Goal: Task Accomplishment & Management: Manage account settings

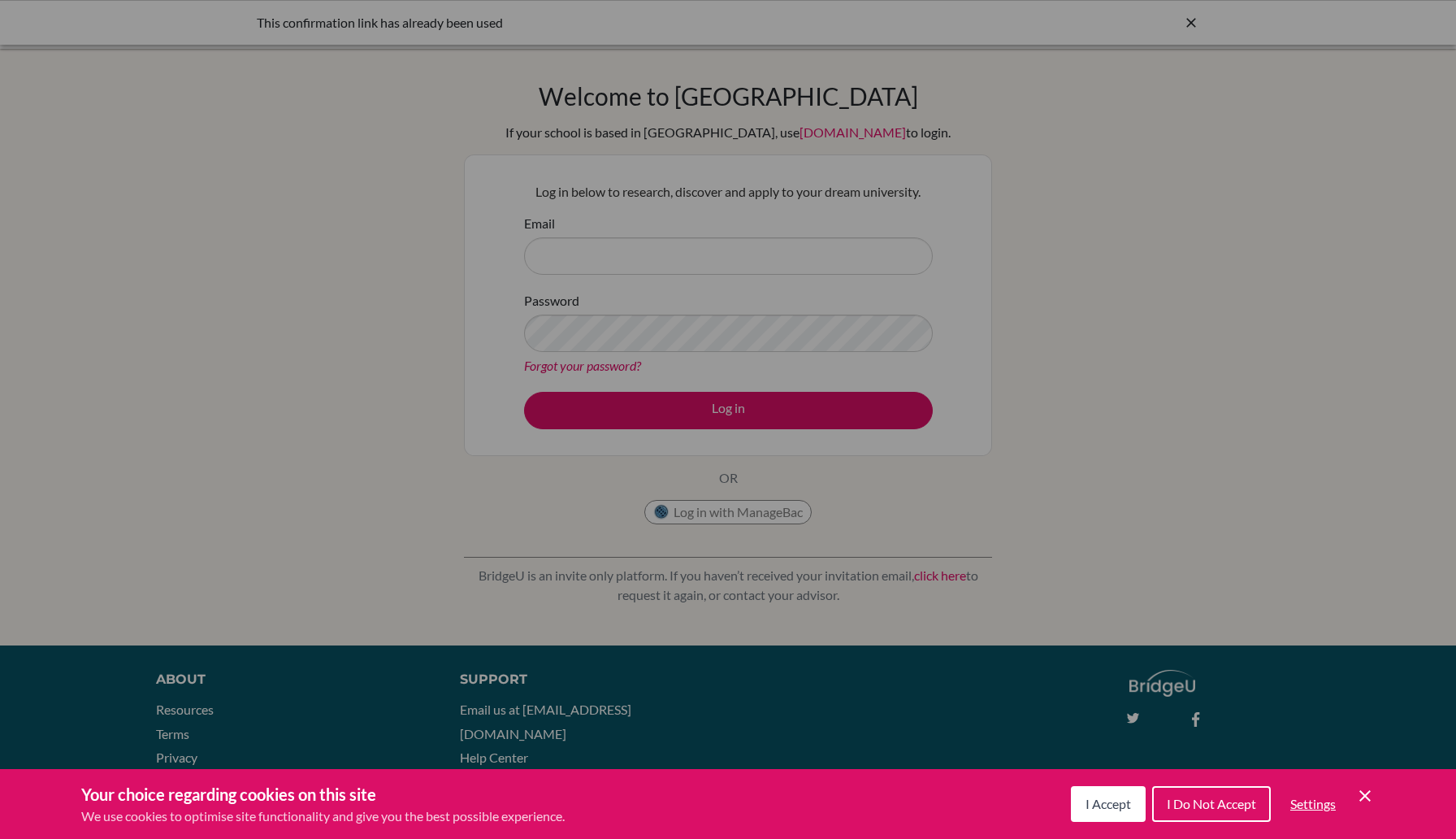
click at [1119, 804] on span "I Accept" at bounding box center [1109, 803] width 46 height 15
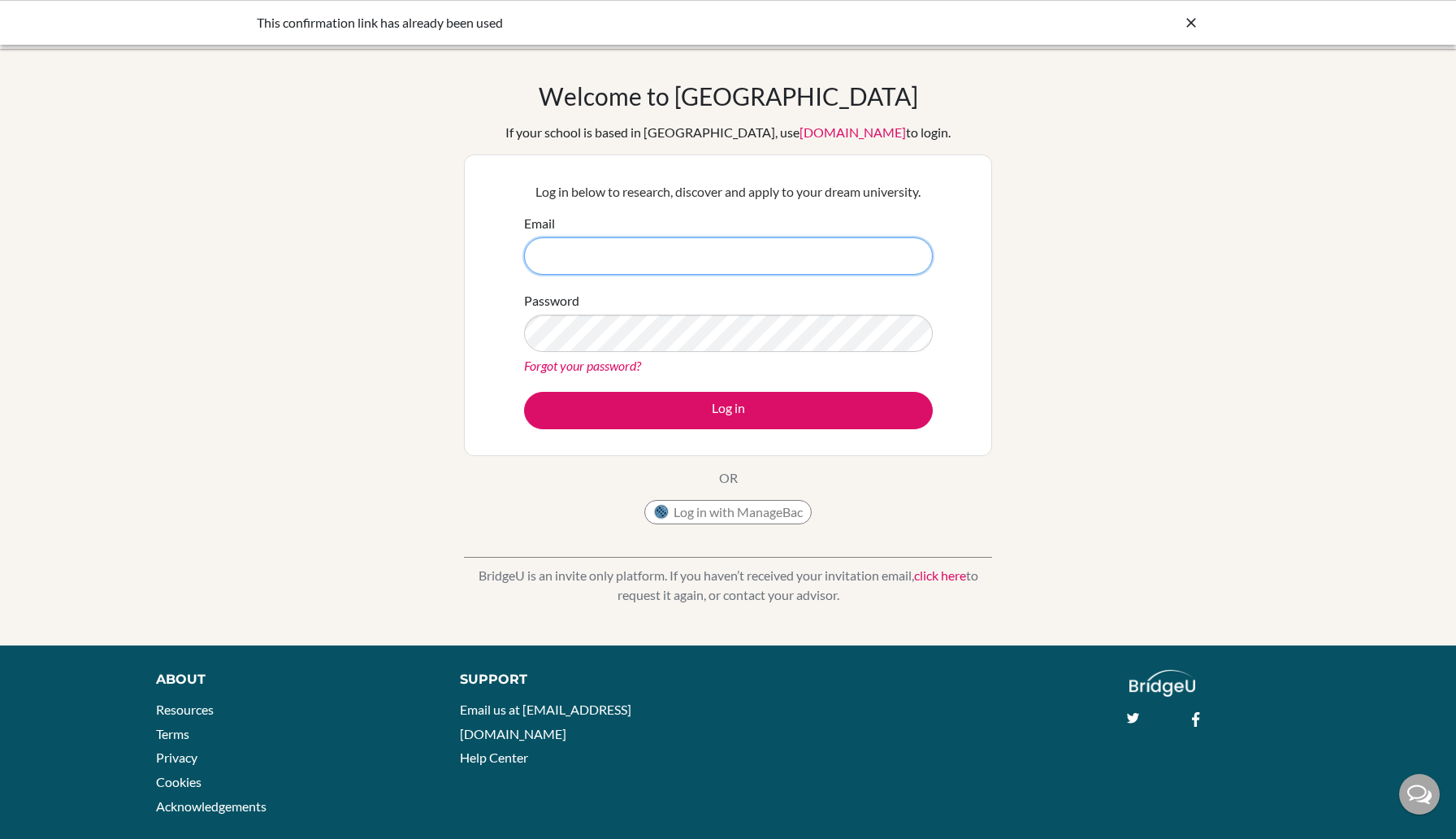
click at [672, 271] on input "Email" at bounding box center [728, 255] width 409 height 37
click at [524, 392] on button "Log in" at bounding box center [728, 410] width 409 height 37
type input "[PERSON_NAME]@trins.o"
click at [613, 257] on input "[PERSON_NAME][EMAIL_ADDRESS]" at bounding box center [728, 255] width 409 height 37
type input "[PERSON_NAME][EMAIL_ADDRESS][DOMAIN_NAME]"
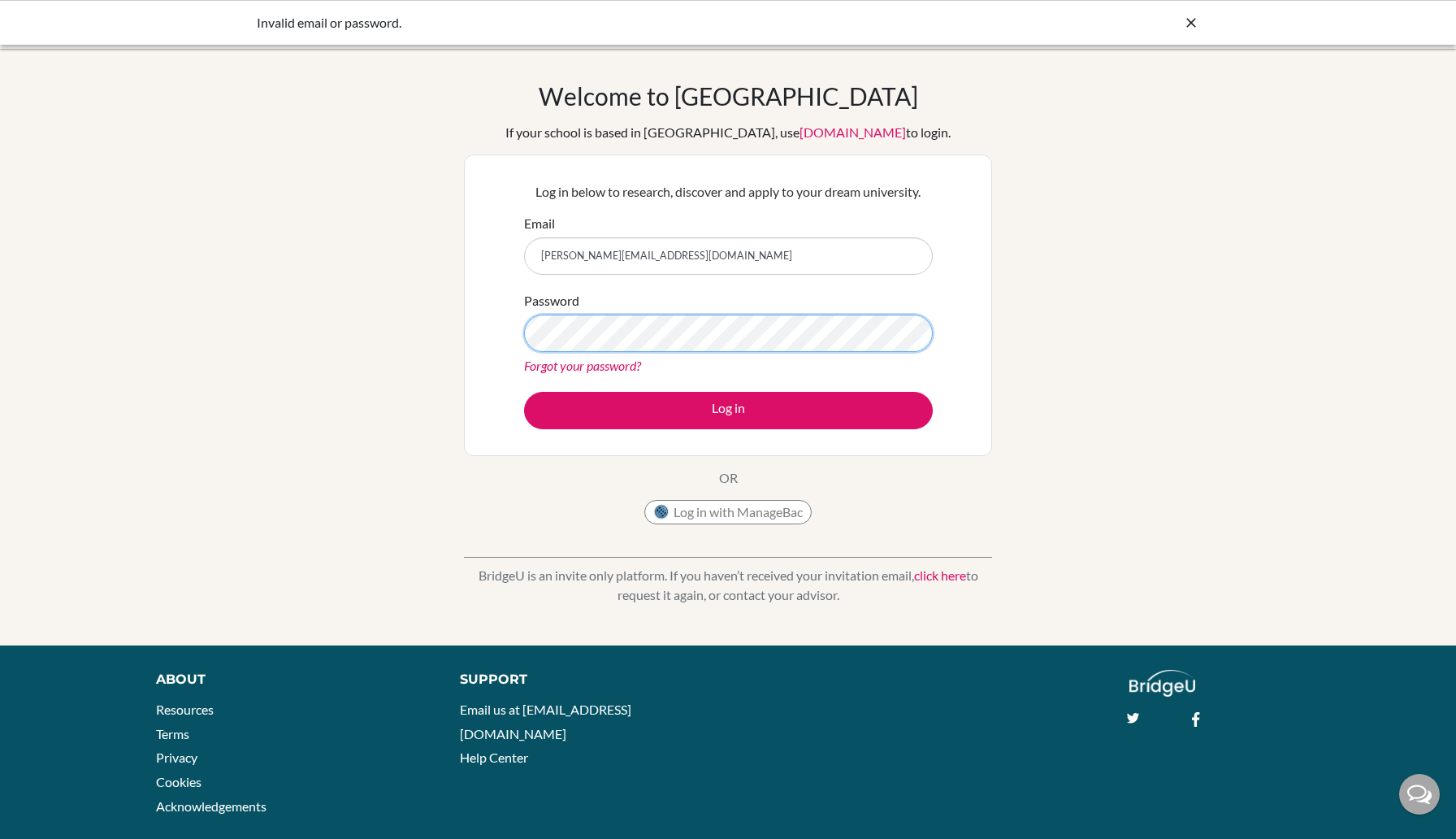
click at [524, 392] on button "Log in" at bounding box center [728, 410] width 409 height 37
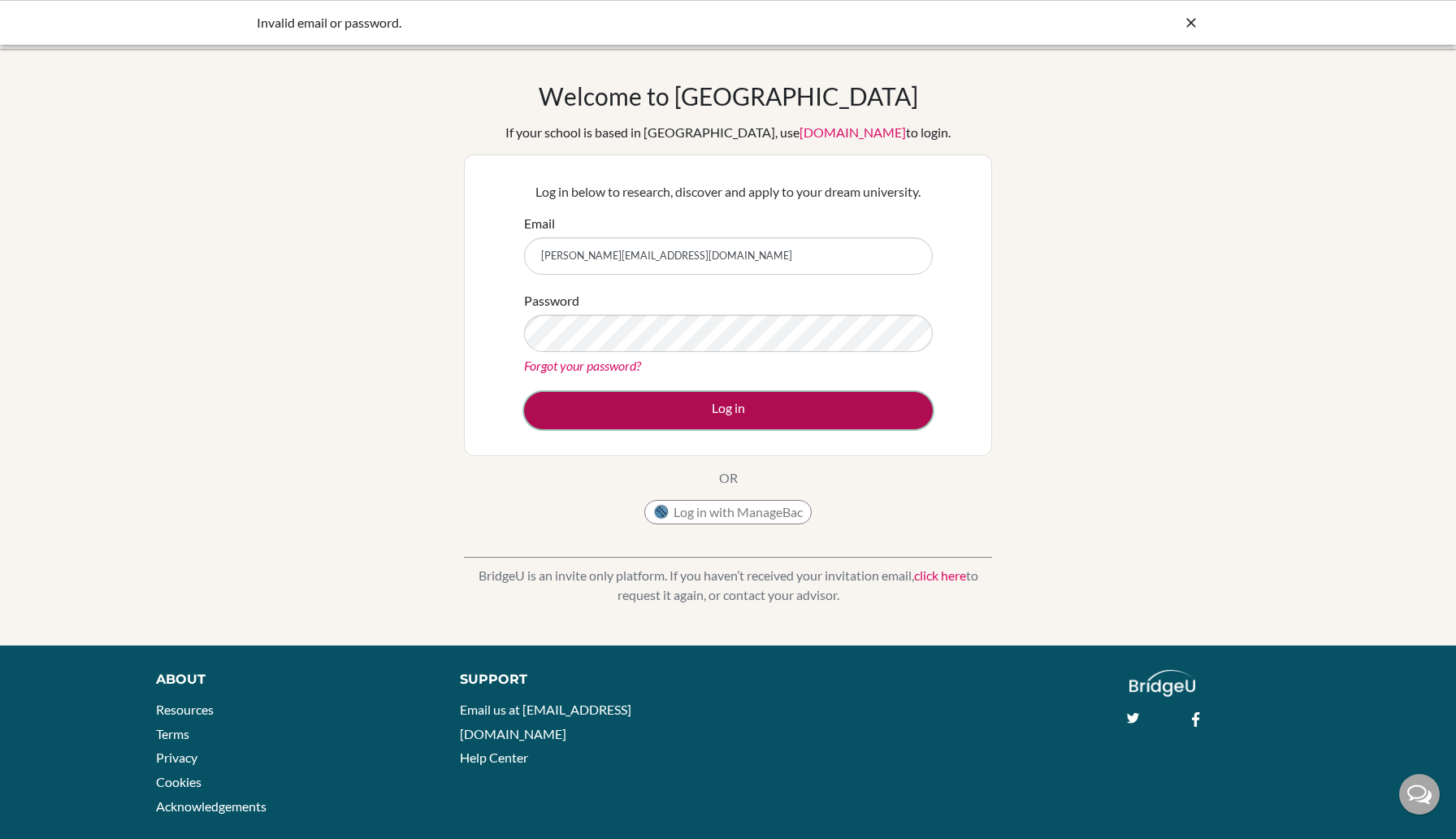
click at [713, 401] on button "Log in" at bounding box center [728, 410] width 409 height 37
